Goal: Task Accomplishment & Management: Complete application form

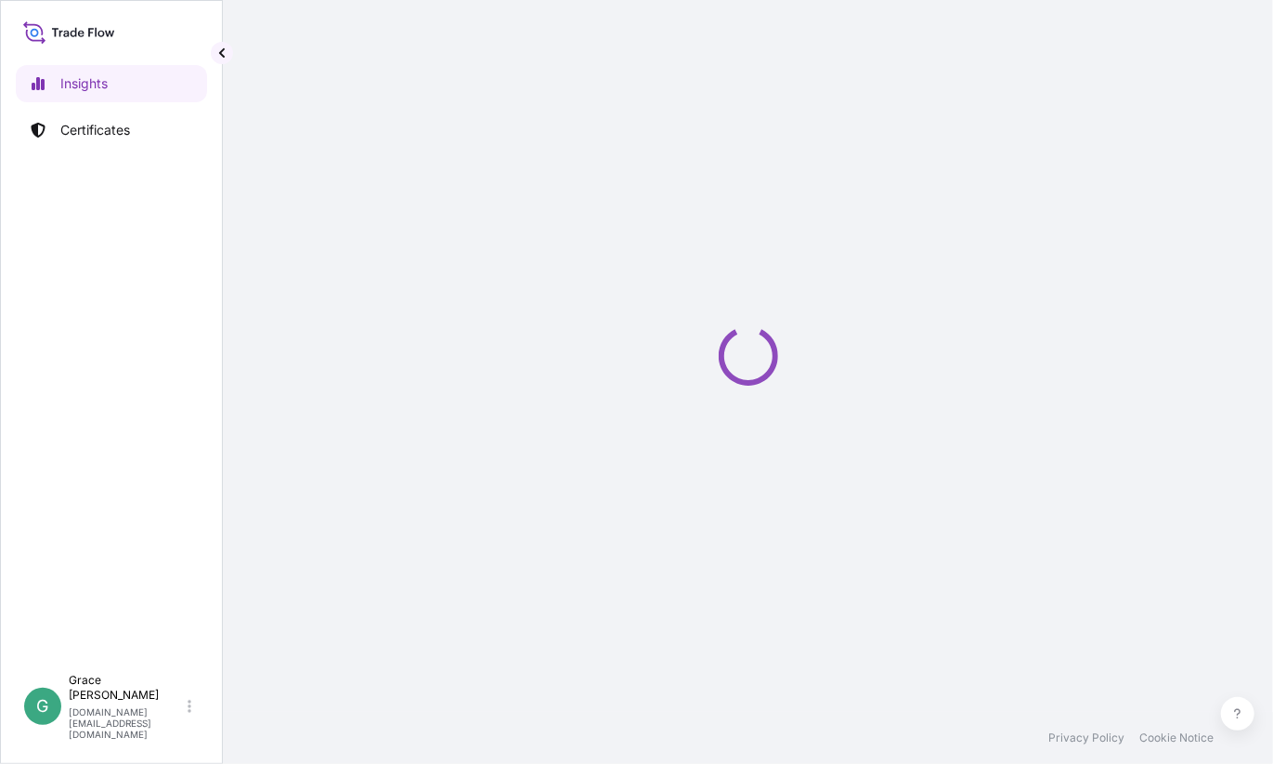
select select "2025"
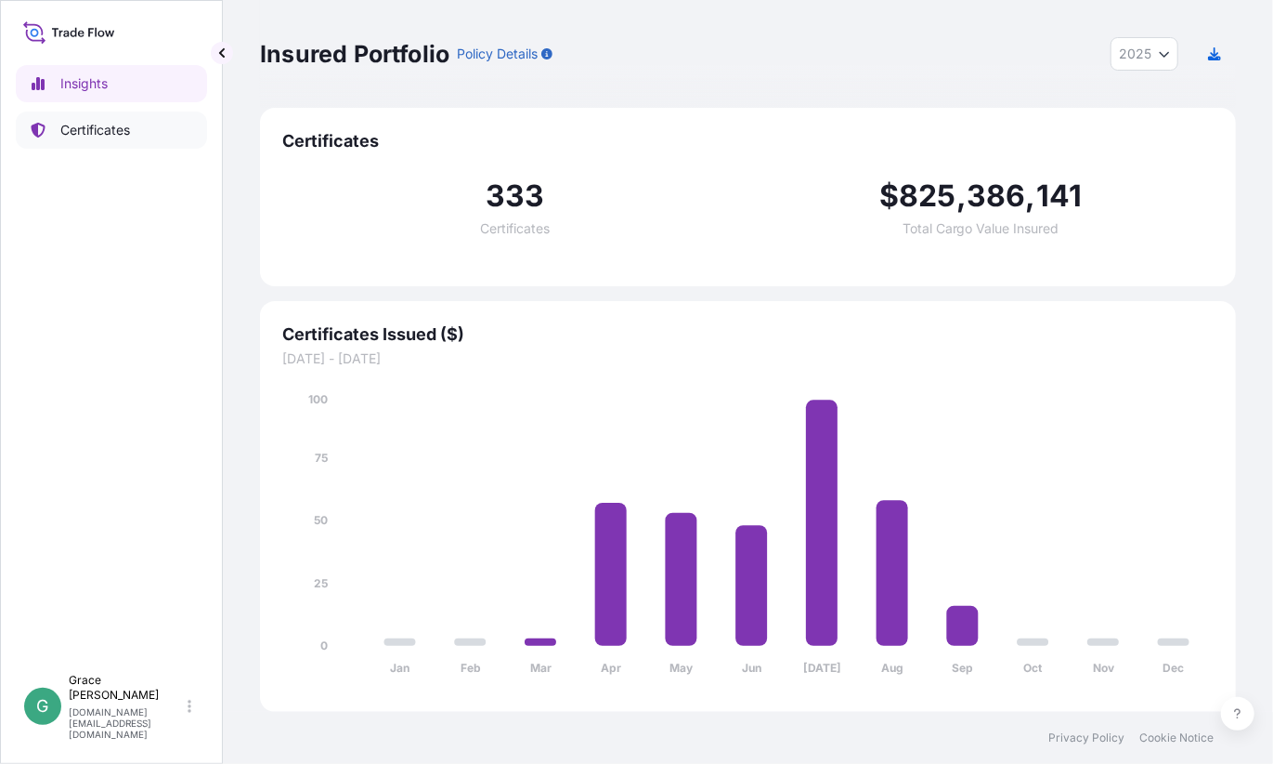
click at [135, 123] on link "Certificates" at bounding box center [111, 129] width 191 height 37
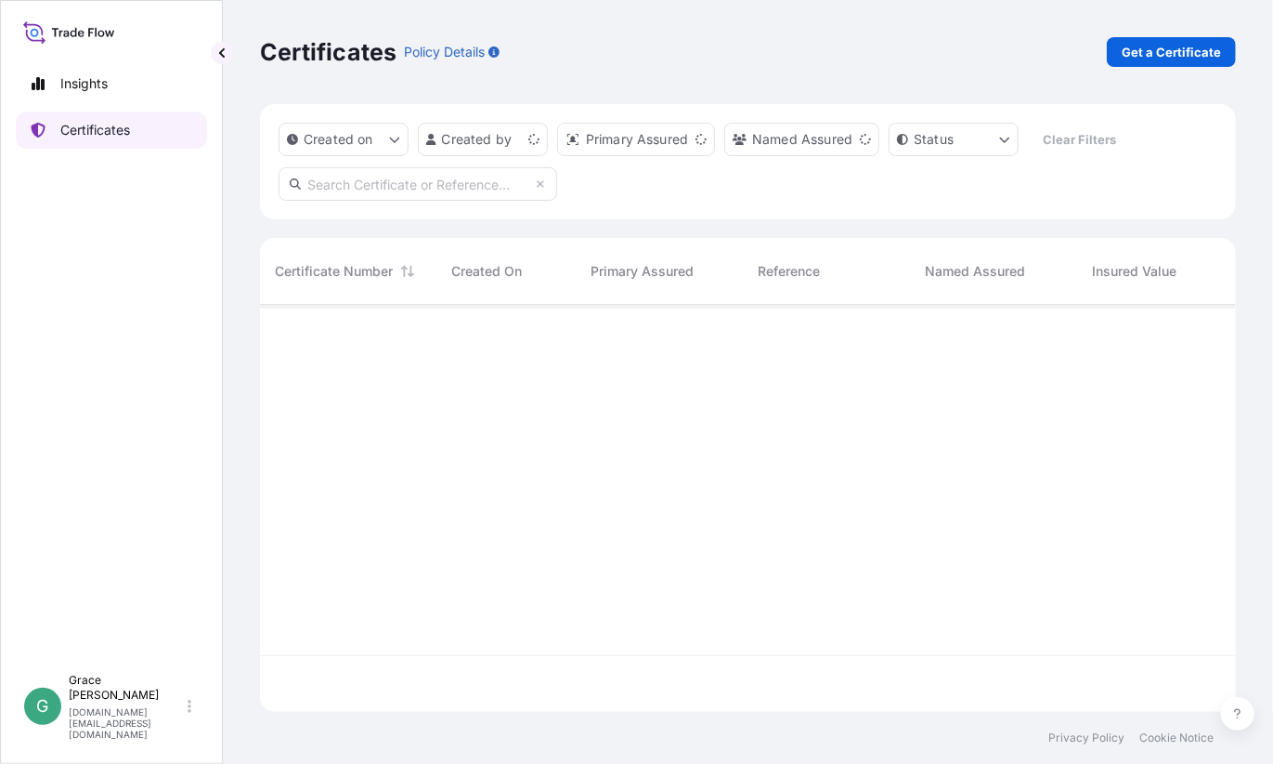
scroll to position [403, 962]
click at [506, 146] on html "Insights Certificates G [PERSON_NAME] [PERSON_NAME][DOMAIN_NAME][EMAIL_ADDRESS]…" at bounding box center [636, 382] width 1273 height 764
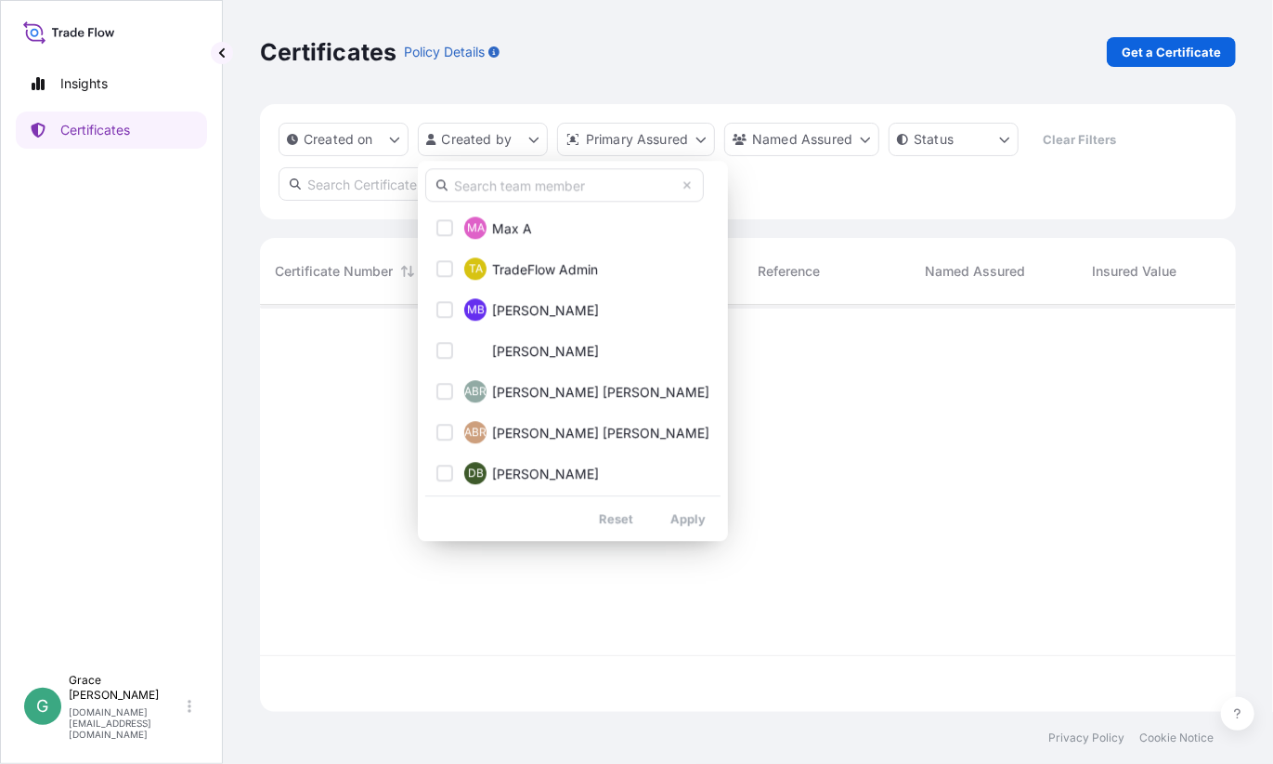
click at [534, 188] on input "text" at bounding box center [564, 184] width 279 height 33
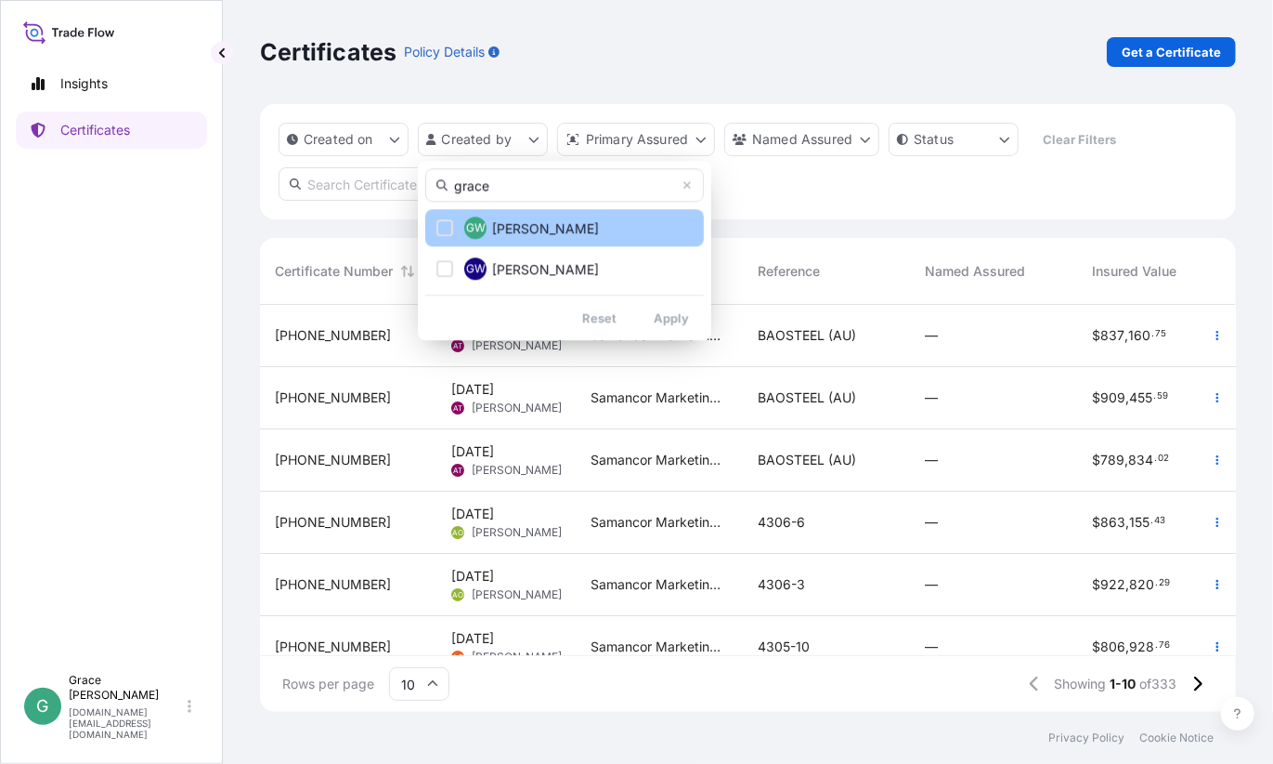
type input "grace"
click at [445, 231] on div "Select Option" at bounding box center [445, 227] width 17 height 17
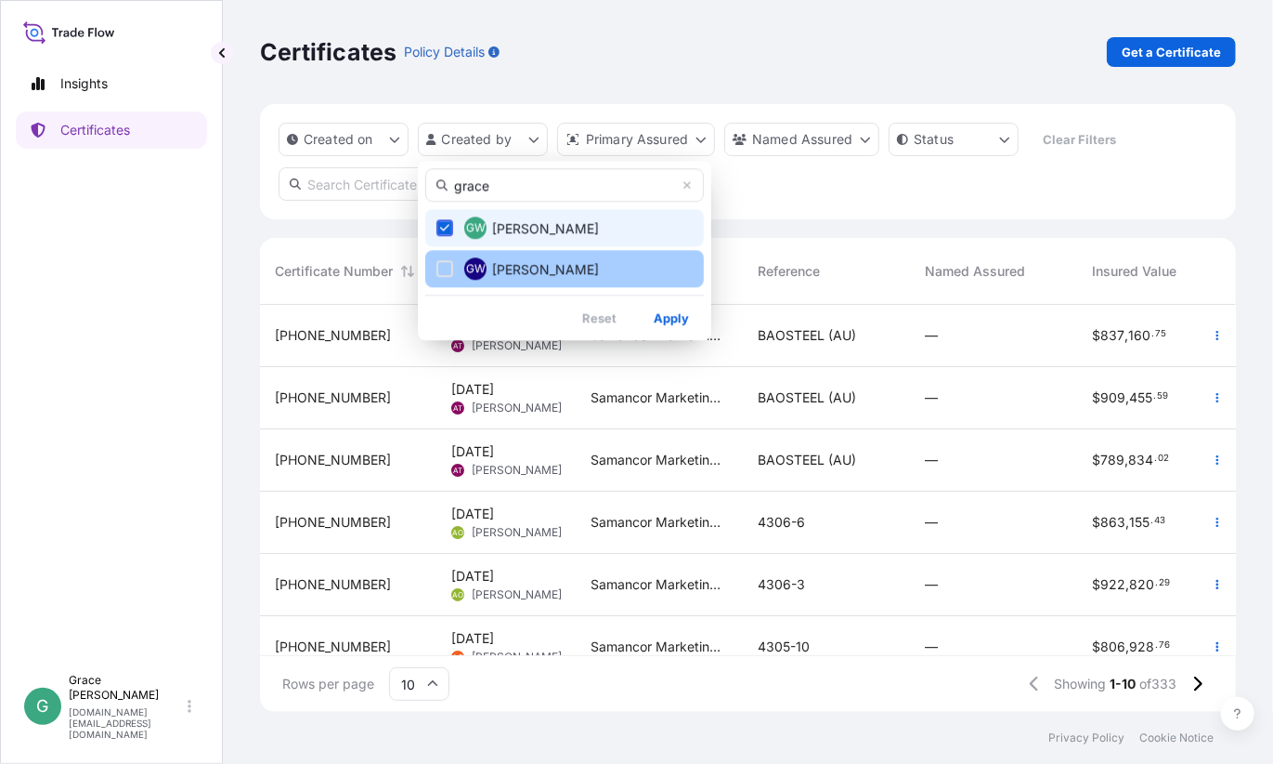
click at [443, 267] on div "Select Option" at bounding box center [445, 268] width 17 height 17
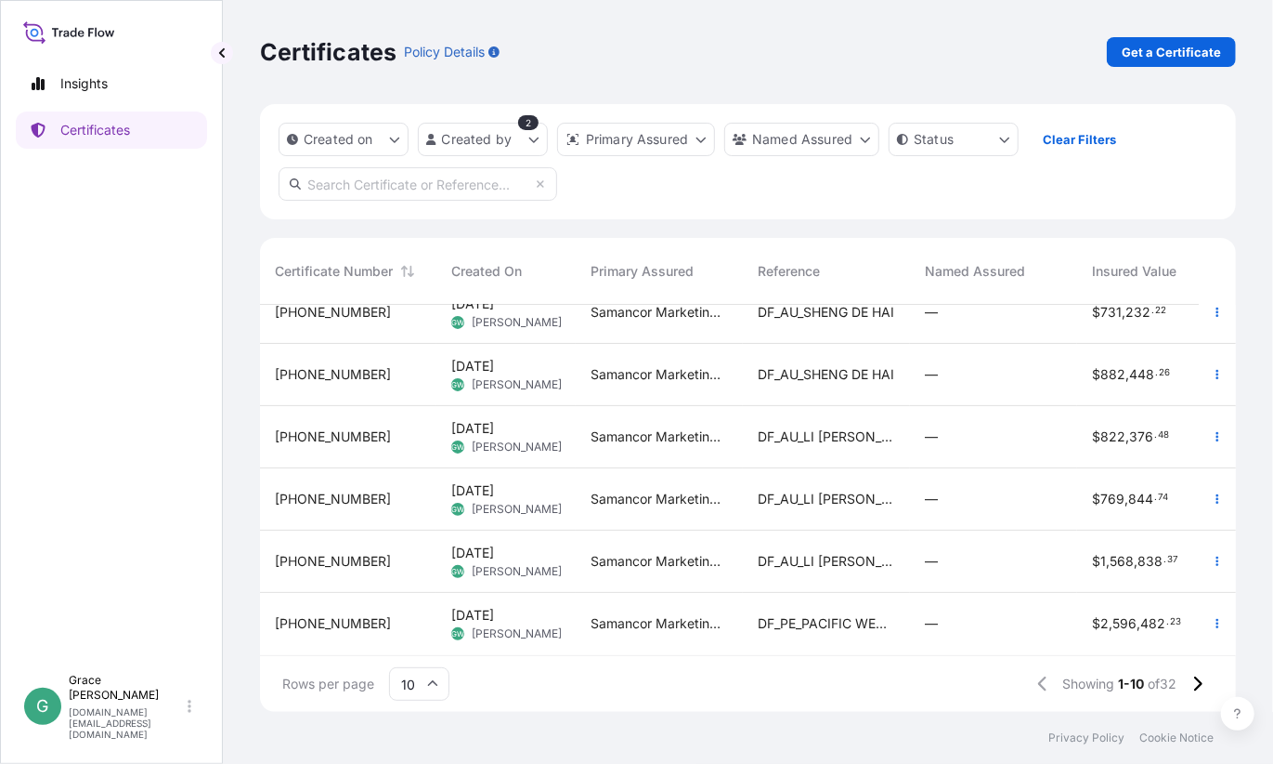
scroll to position [286, 0]
click at [1199, 687] on icon at bounding box center [1198, 683] width 8 height 15
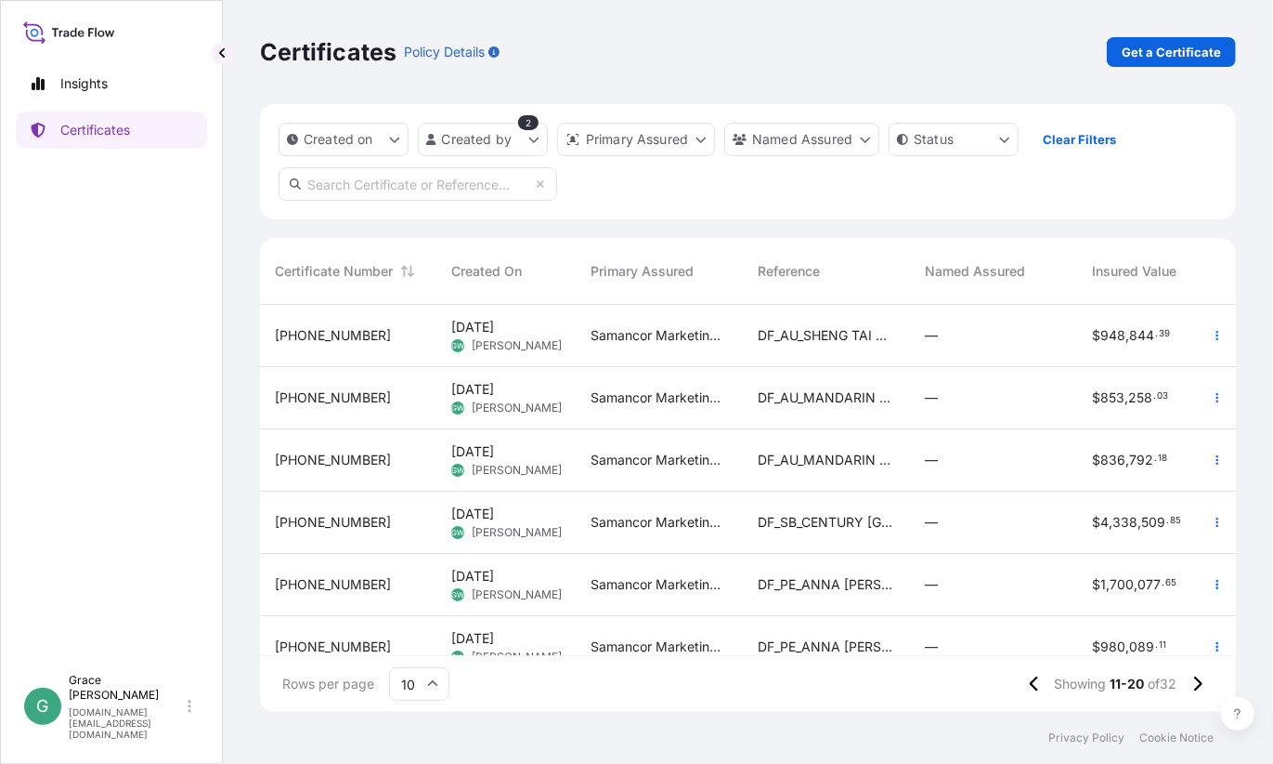
click at [839, 519] on span "DF_SB_CENTURY ZHENGZHOU" at bounding box center [826, 522] width 137 height 19
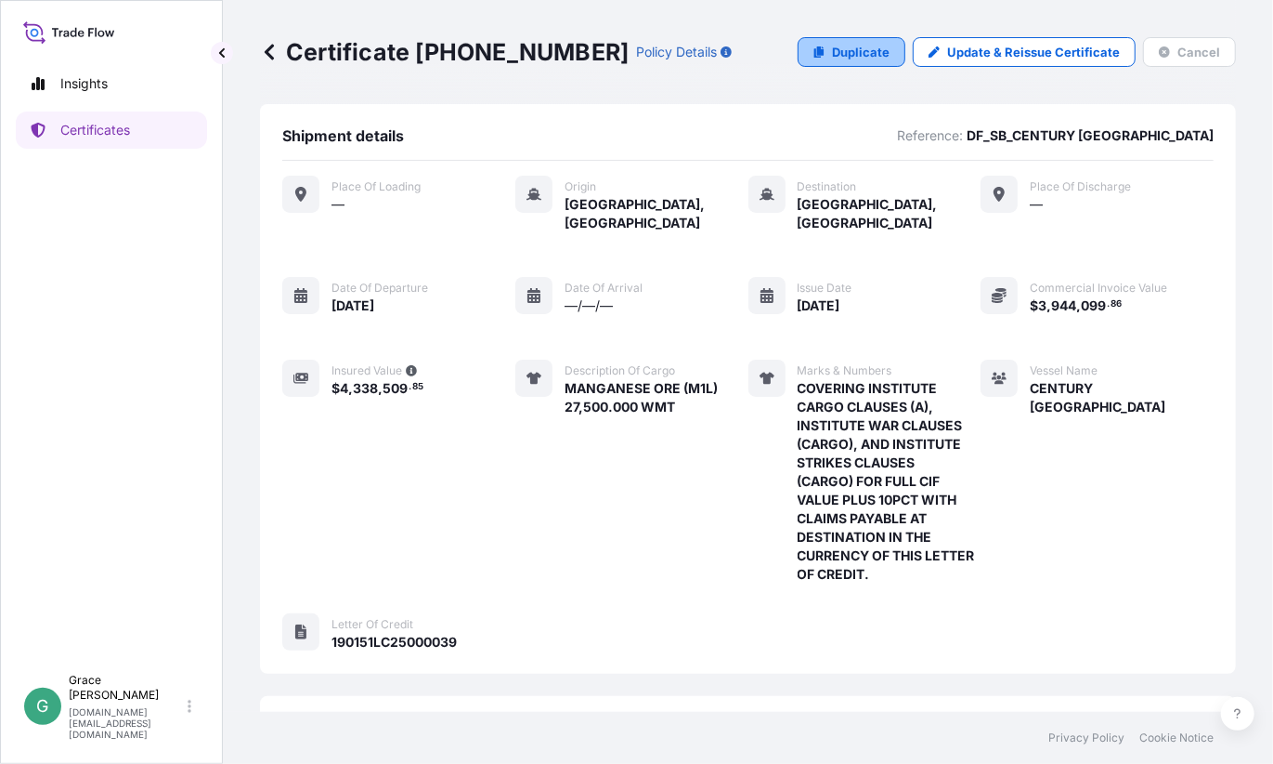
click at [890, 47] on link "Duplicate" at bounding box center [852, 52] width 108 height 30
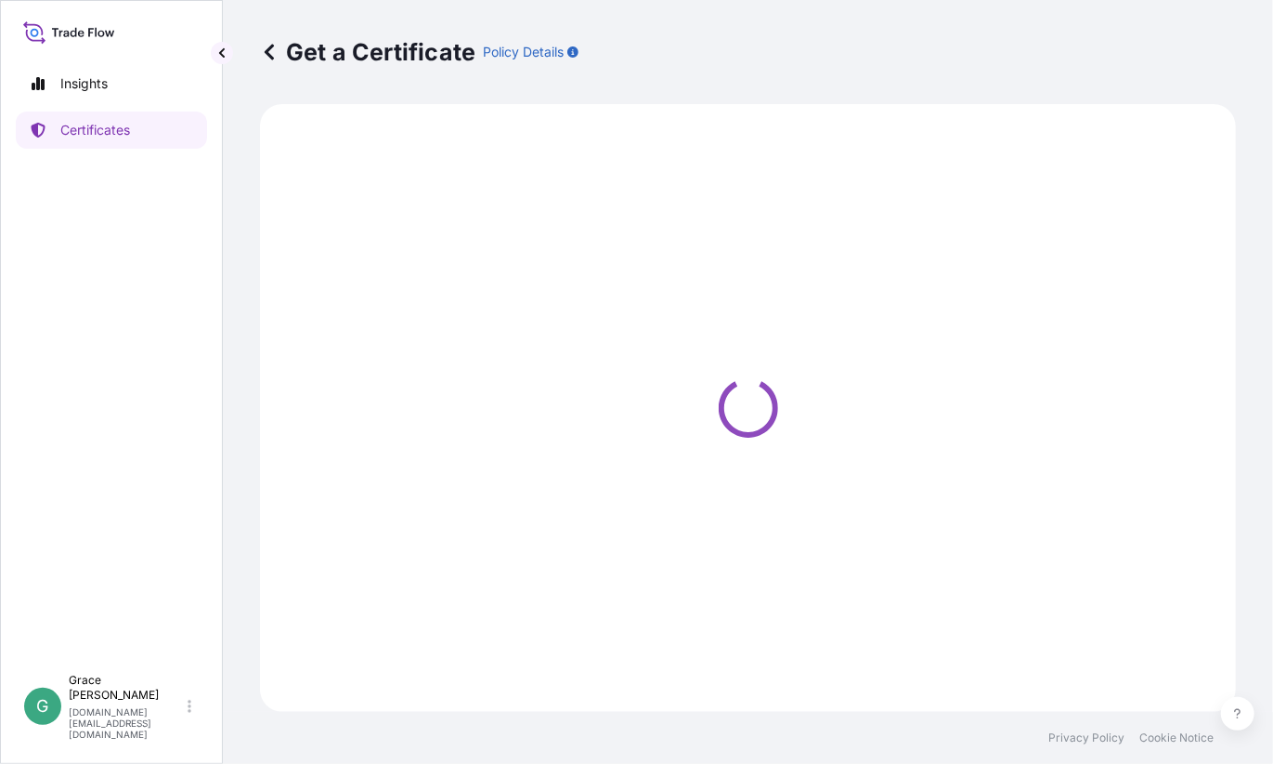
select select "Sea"
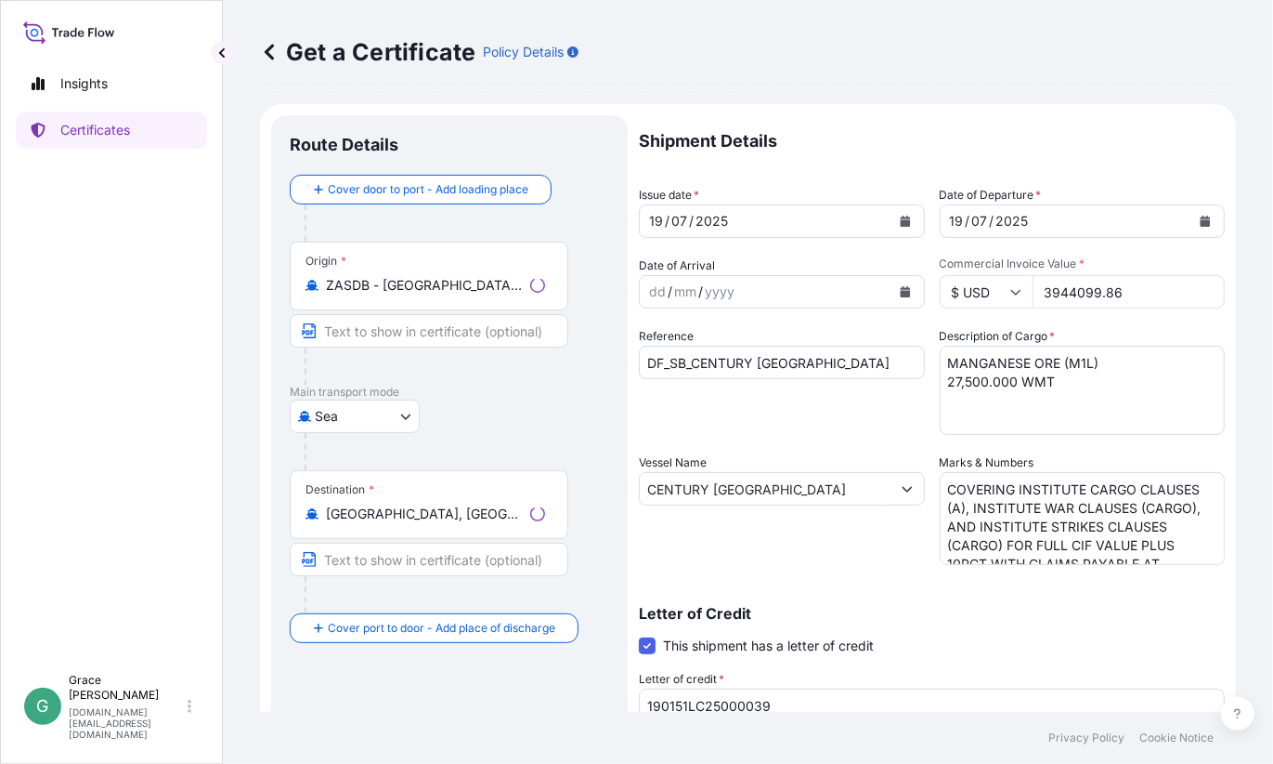
select select "31710"
click at [896, 227] on button "Calendar" at bounding box center [906, 221] width 30 height 30
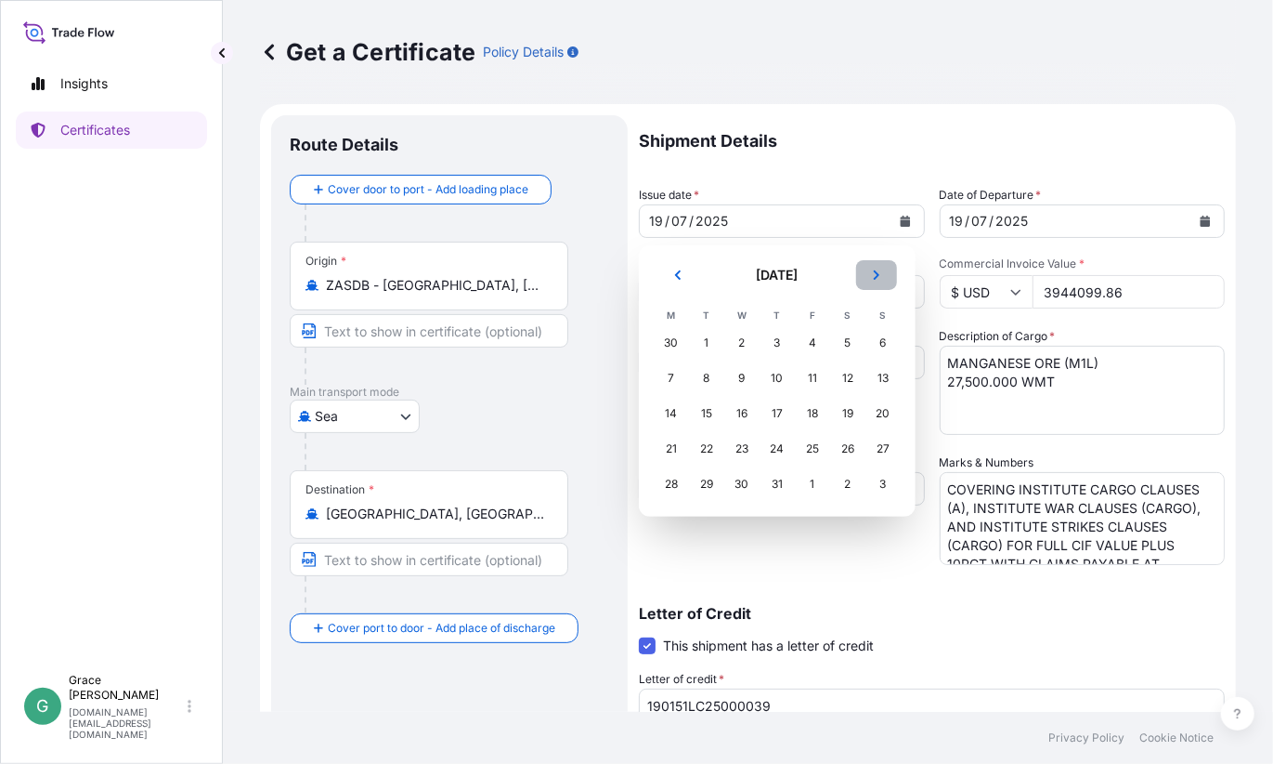
click at [883, 280] on button "Next" at bounding box center [876, 275] width 41 height 30
click at [772, 338] on div "4" at bounding box center [777, 342] width 33 height 33
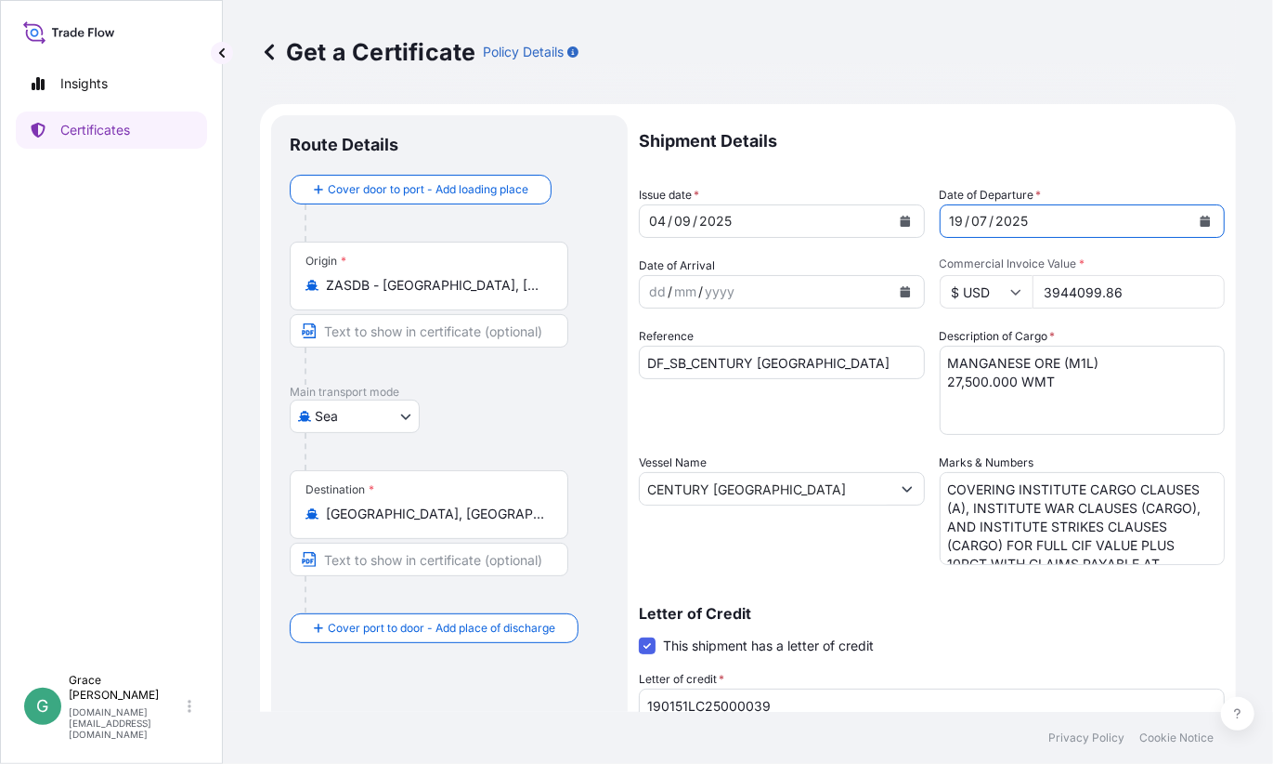
click at [1191, 217] on button "Calendar" at bounding box center [1206, 221] width 30 height 30
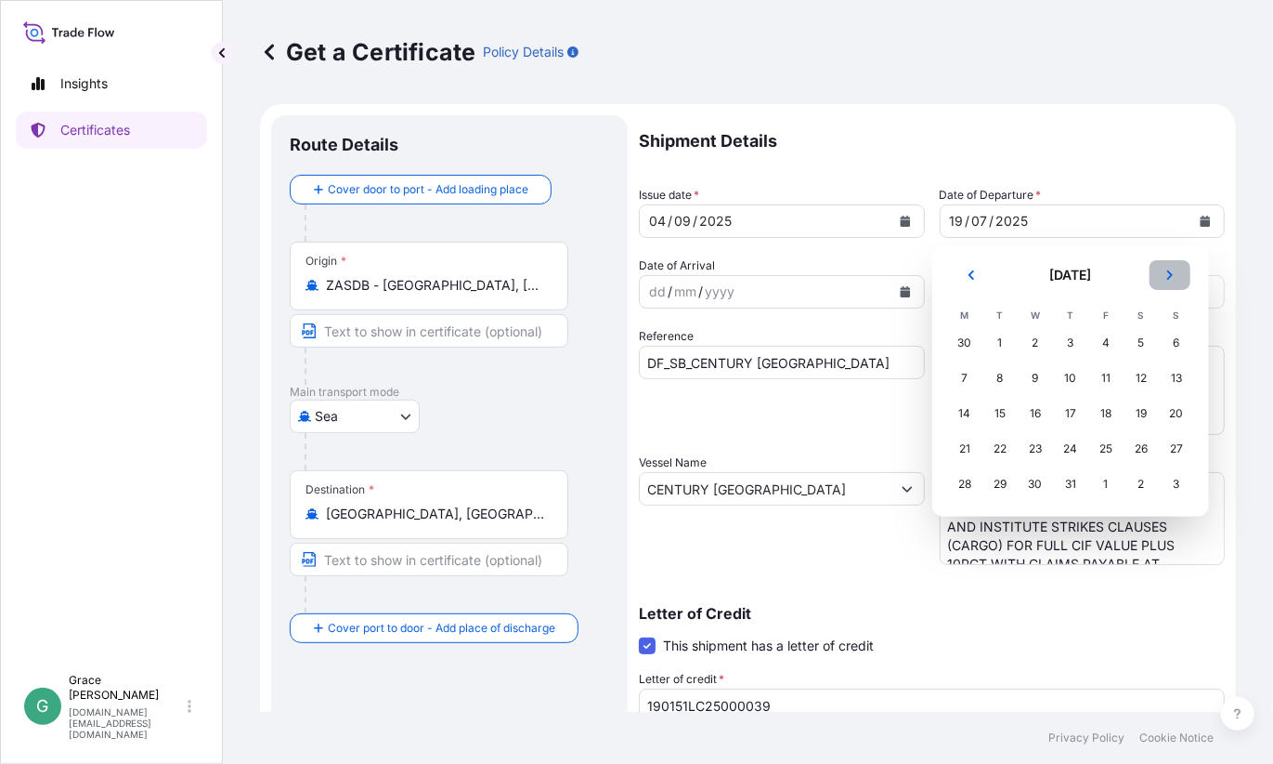
click at [1166, 270] on icon "Next" at bounding box center [1170, 274] width 11 height 11
click at [1075, 333] on div "4" at bounding box center [1070, 342] width 33 height 33
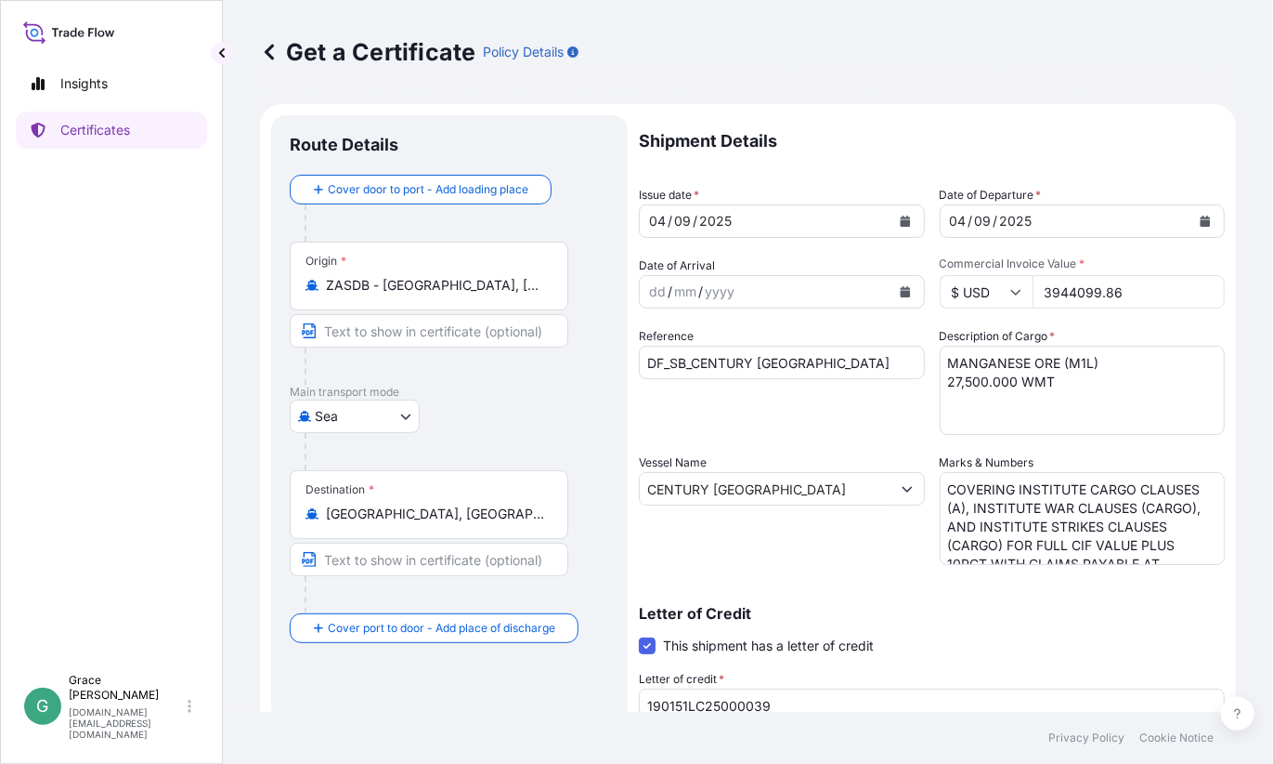
drag, startPoint x: 1129, startPoint y: 294, endPoint x: 987, endPoint y: 281, distance: 141.7
click at [987, 281] on div "$ USD 3944099.86" at bounding box center [1083, 291] width 286 height 33
paste input "075722.75"
type input "3075722.75"
click at [858, 367] on input "DF_SB_CENTURY ZHENGZHOU" at bounding box center [782, 362] width 286 height 33
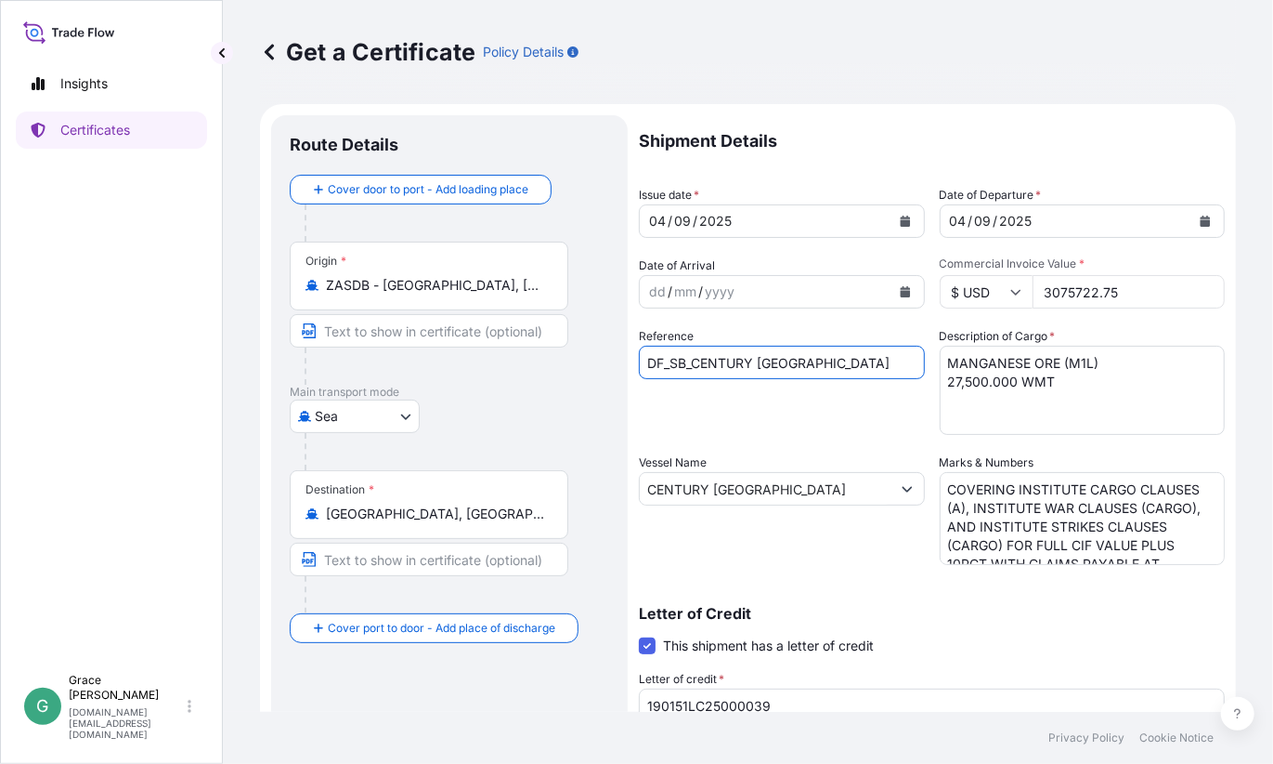
drag, startPoint x: 859, startPoint y: 356, endPoint x: 698, endPoint y: 350, distance: 160.8
click at [698, 350] on input "DF_SB_CENTURY ZHENGZHOU" at bounding box center [782, 362] width 286 height 33
click at [754, 358] on input "DF_SB_SUBRA" at bounding box center [782, 362] width 286 height 33
type input "DF_SB_SUBRA"
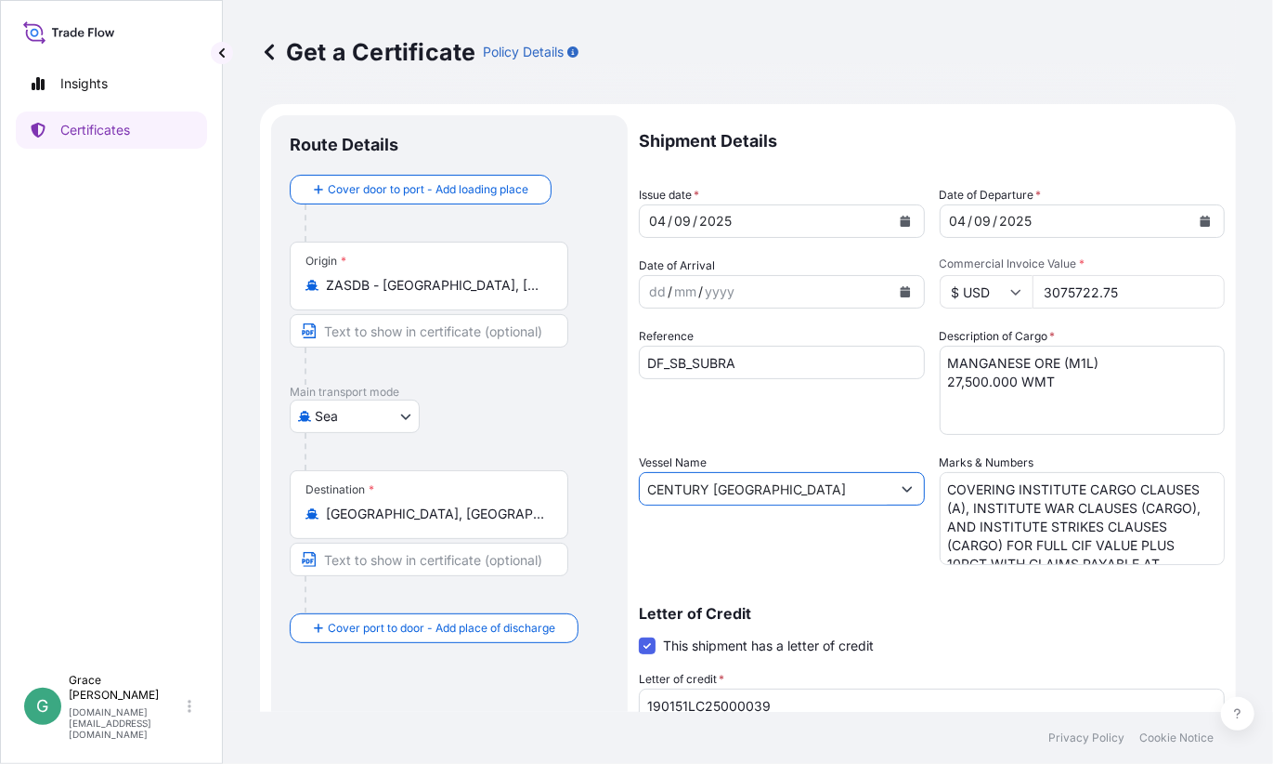
drag, startPoint x: 816, startPoint y: 490, endPoint x: 560, endPoint y: 471, distance: 257.1
click at [560, 471] on form "Route Details Cover door to port - Add loading place Place of loading Road / In…" at bounding box center [748, 583] width 976 height 959
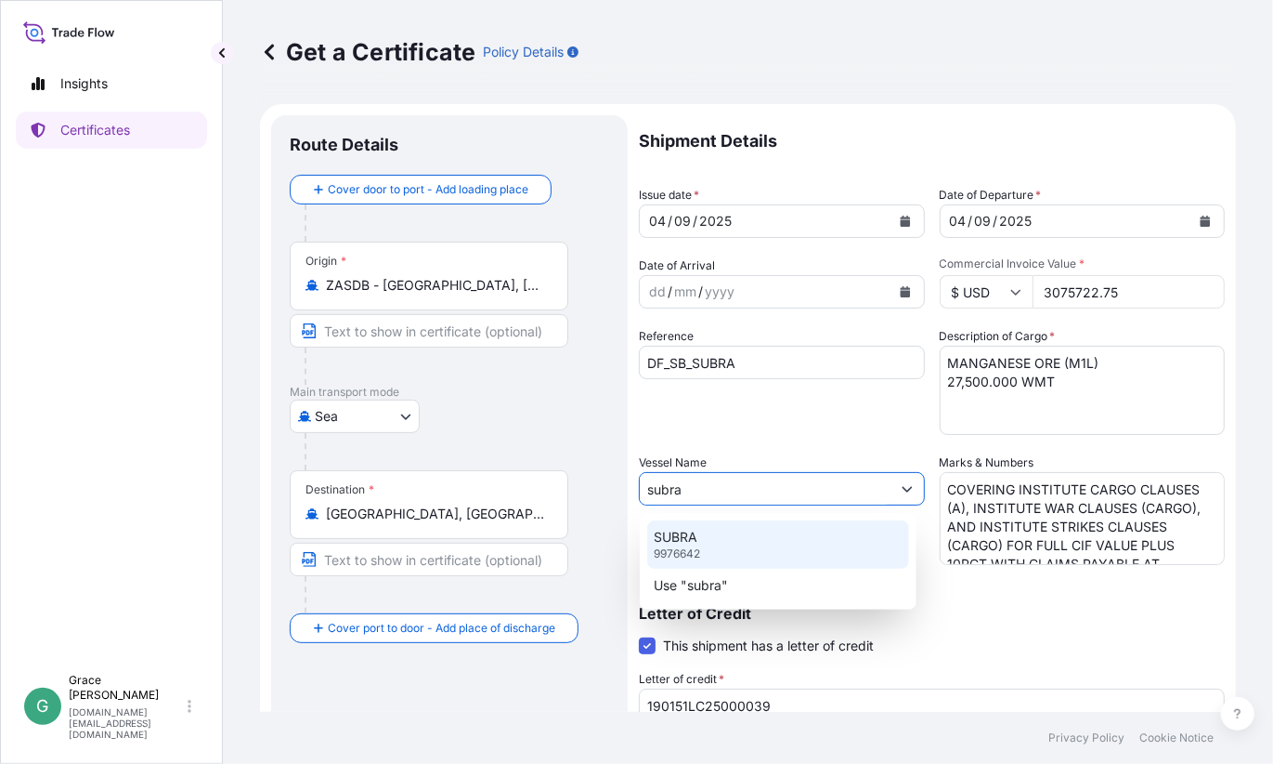
click at [783, 530] on div "SUBRA 9976642" at bounding box center [778, 544] width 263 height 48
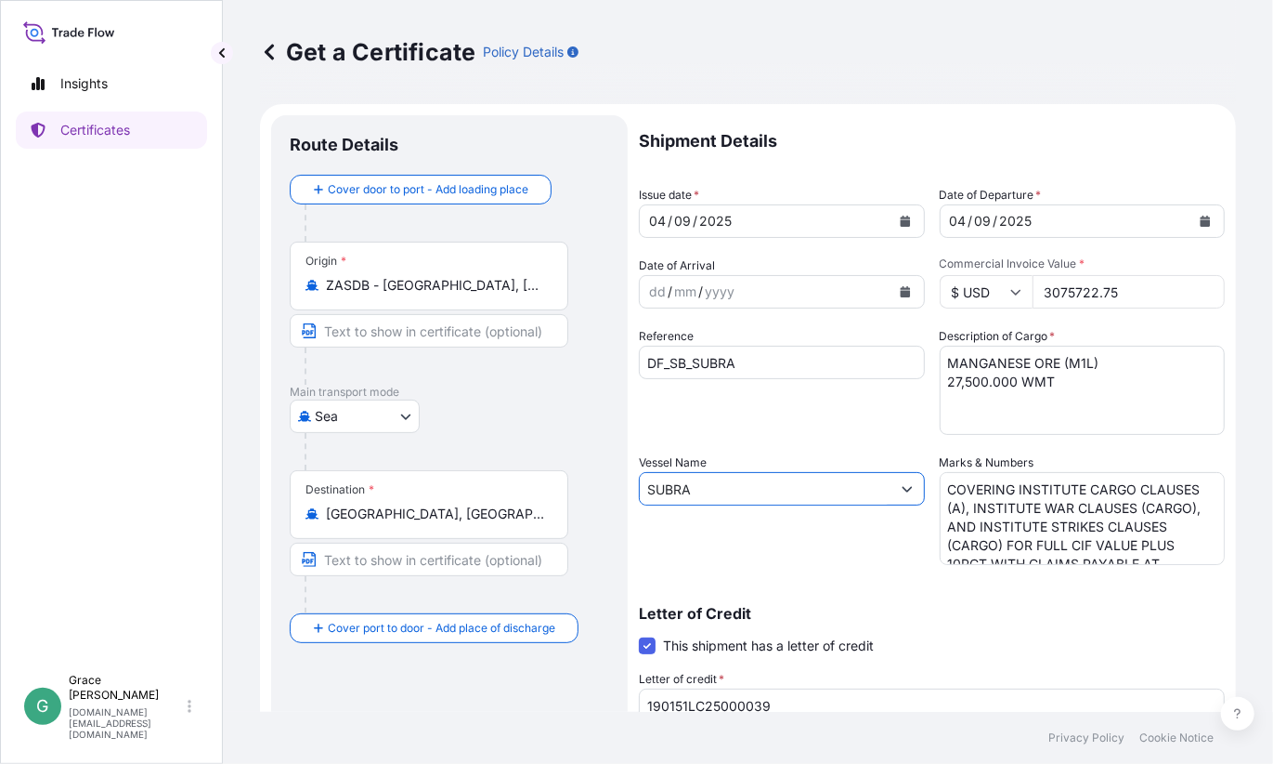
type input "SUBRA"
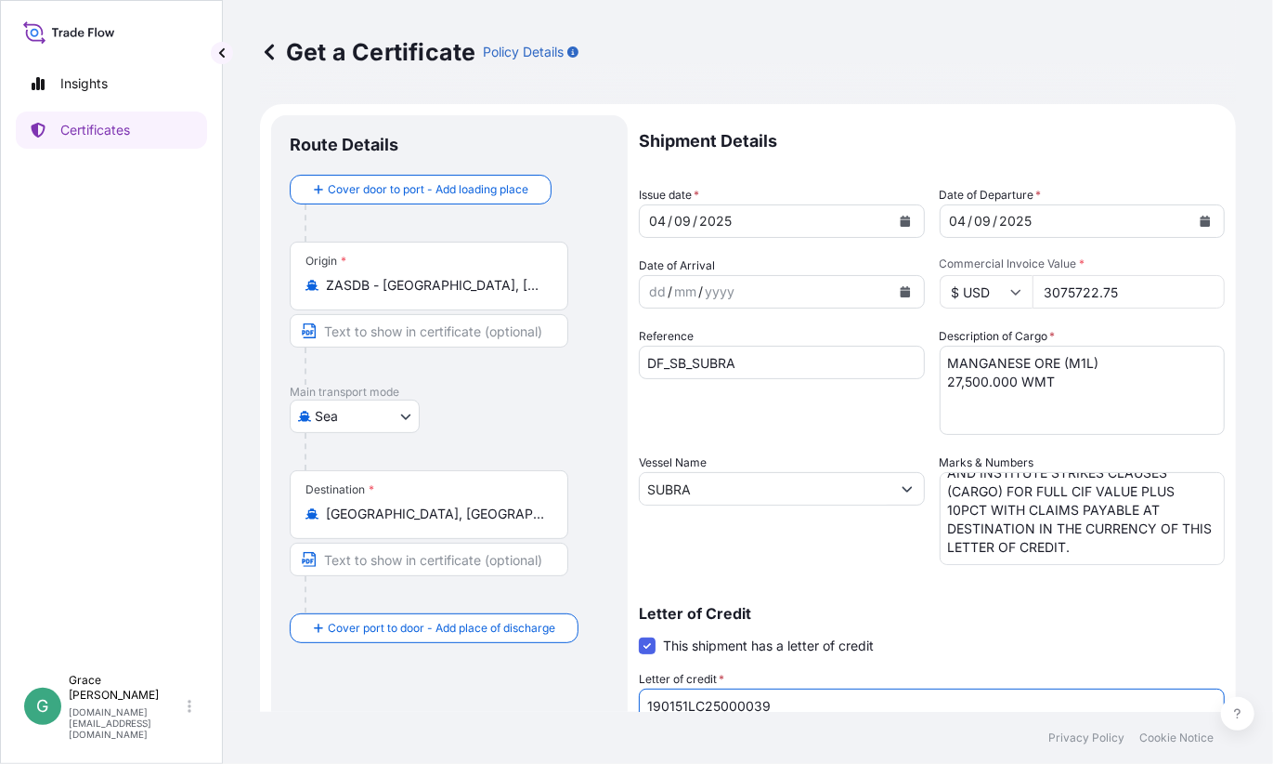
scroll to position [12, 0]
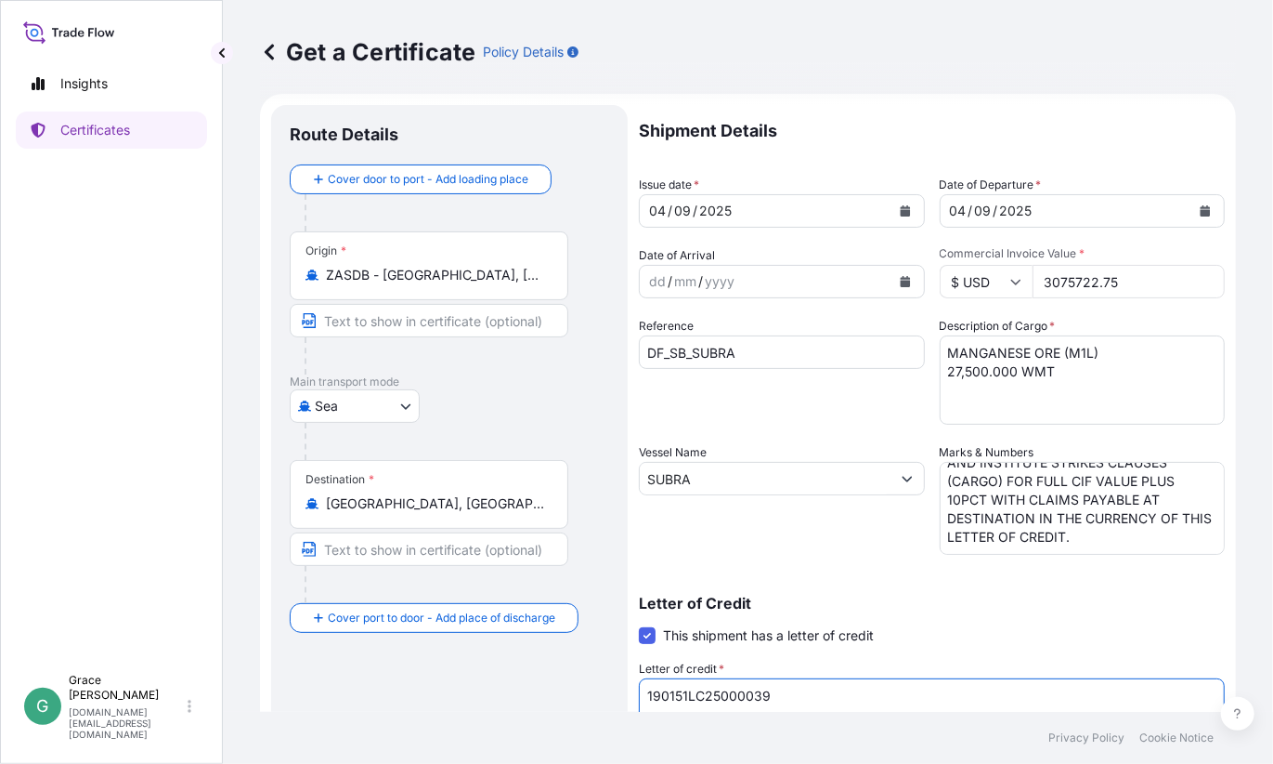
drag, startPoint x: 790, startPoint y: 698, endPoint x: 569, endPoint y: 699, distance: 220.1
click at [569, 699] on form "Route Details Cover door to port - Add loading place Place of loading Road / In…" at bounding box center [748, 573] width 976 height 959
paste textarea "LC2700725000745"
type textarea "LC2700725000745"
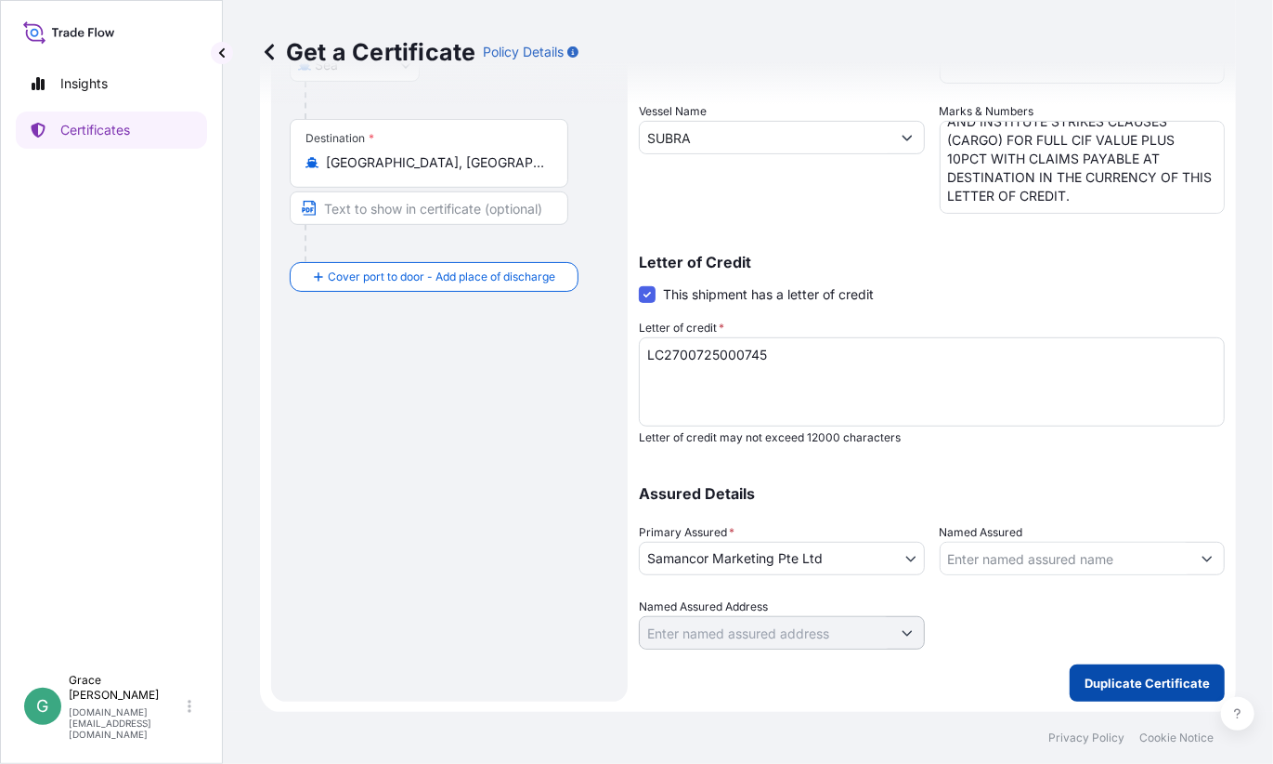
click at [1136, 677] on p "Duplicate Certificate" at bounding box center [1147, 682] width 125 height 19
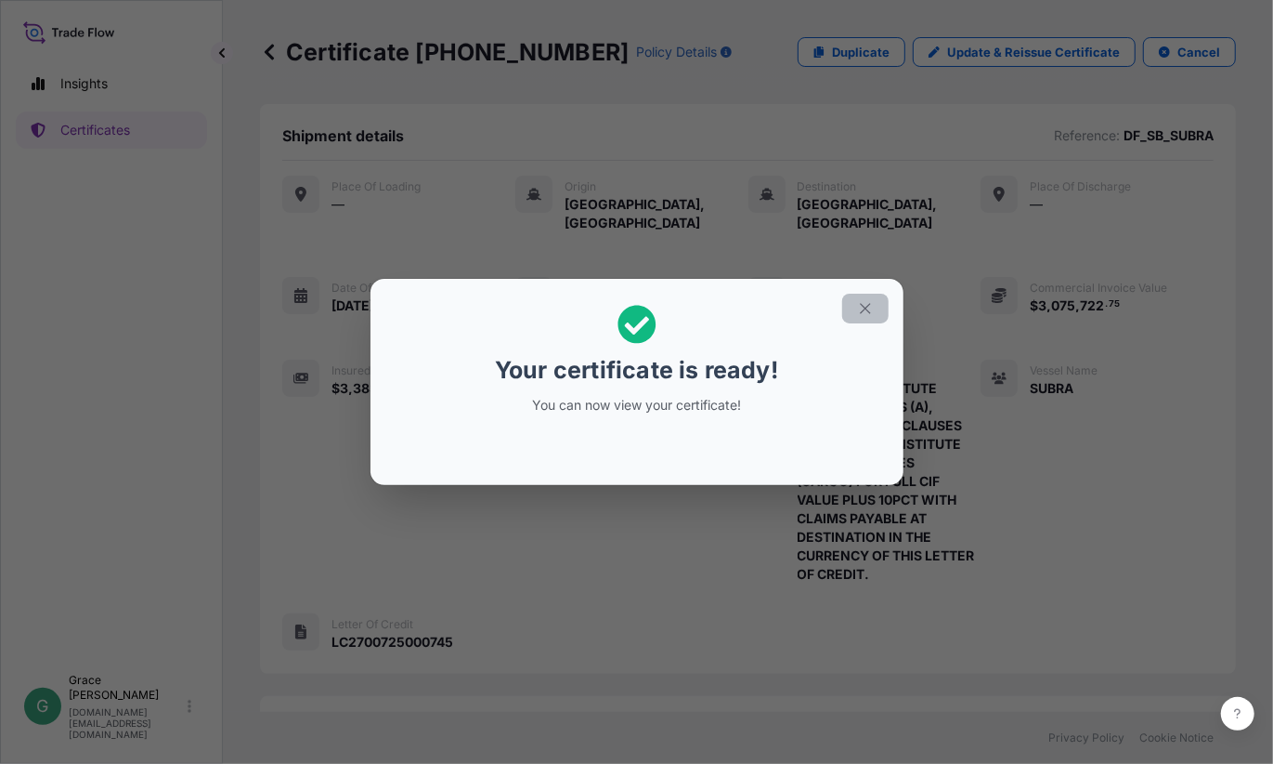
click at [867, 309] on icon "button" at bounding box center [865, 308] width 10 height 10
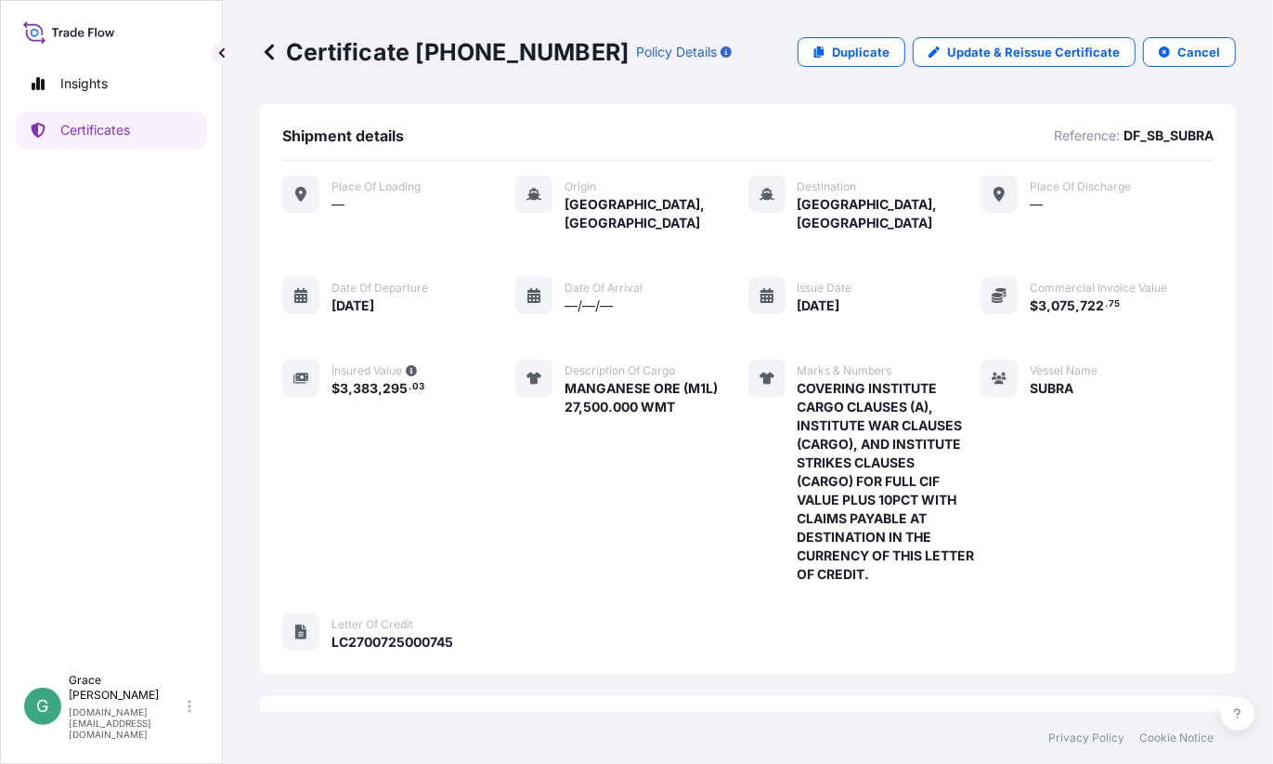
scroll to position [308, 0]
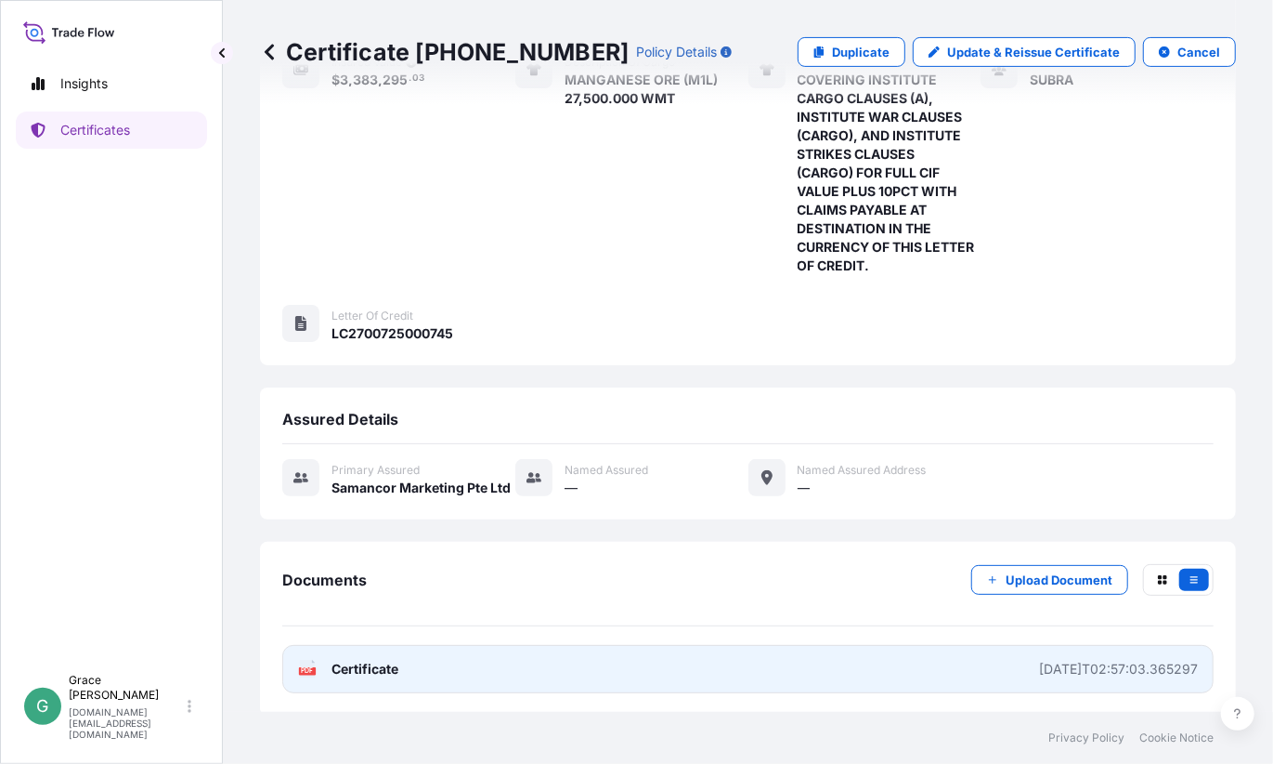
click at [416, 657] on link "PDF Certificate 2025-09-08T02:57:03.365297" at bounding box center [748, 669] width 932 height 48
